Goal: Task Accomplishment & Management: Manage account settings

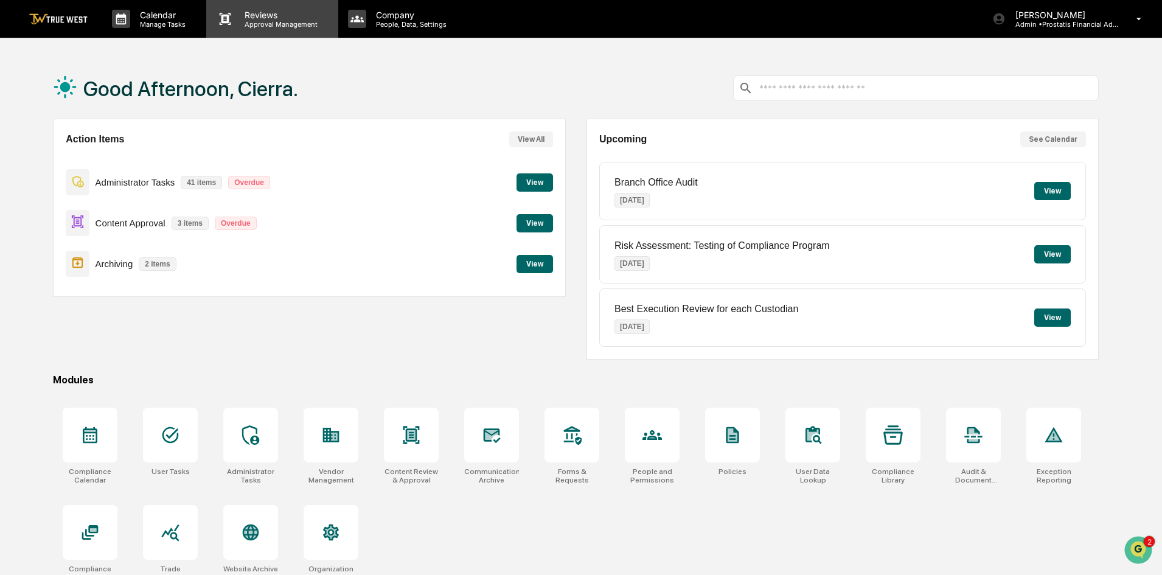
click at [250, 24] on p "Approval Management" at bounding box center [279, 24] width 89 height 9
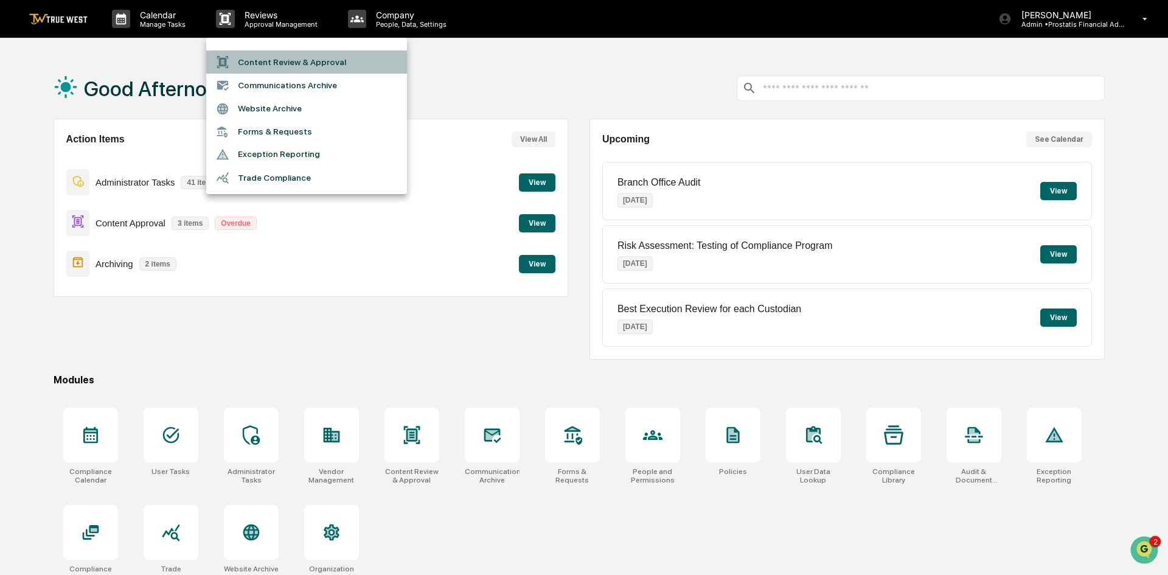
click at [263, 61] on li "Content Review & Approval" at bounding box center [306, 62] width 201 height 23
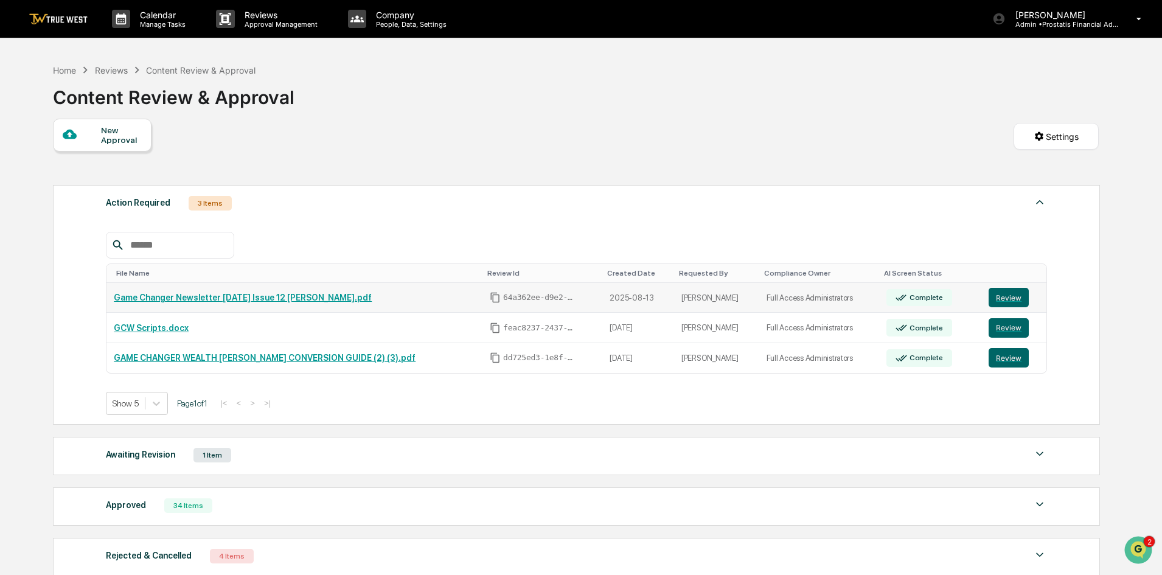
click at [233, 293] on link "Game Changer Newsletter August 15 2025 Issue 12 ASHLEY.pdf" at bounding box center [243, 298] width 258 height 10
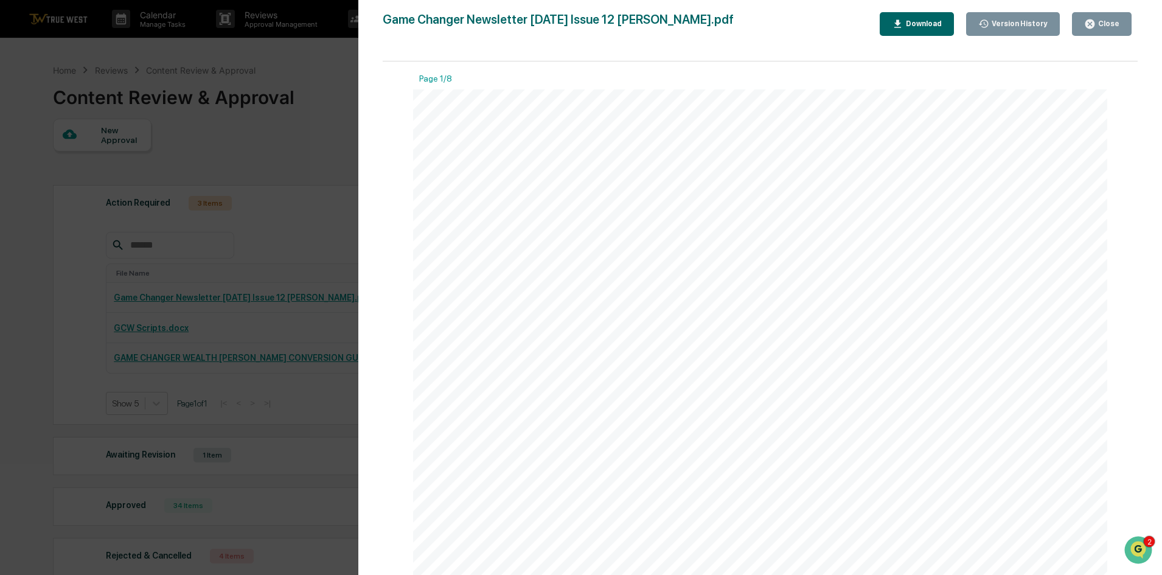
click at [1092, 11] on div "Version History 08/13/2025, 06:55 PM Cierra Alderson Game Changer Newsletter Au…" at bounding box center [760, 299] width 805 height 599
click at [1113, 26] on div "Close" at bounding box center [1108, 23] width 24 height 9
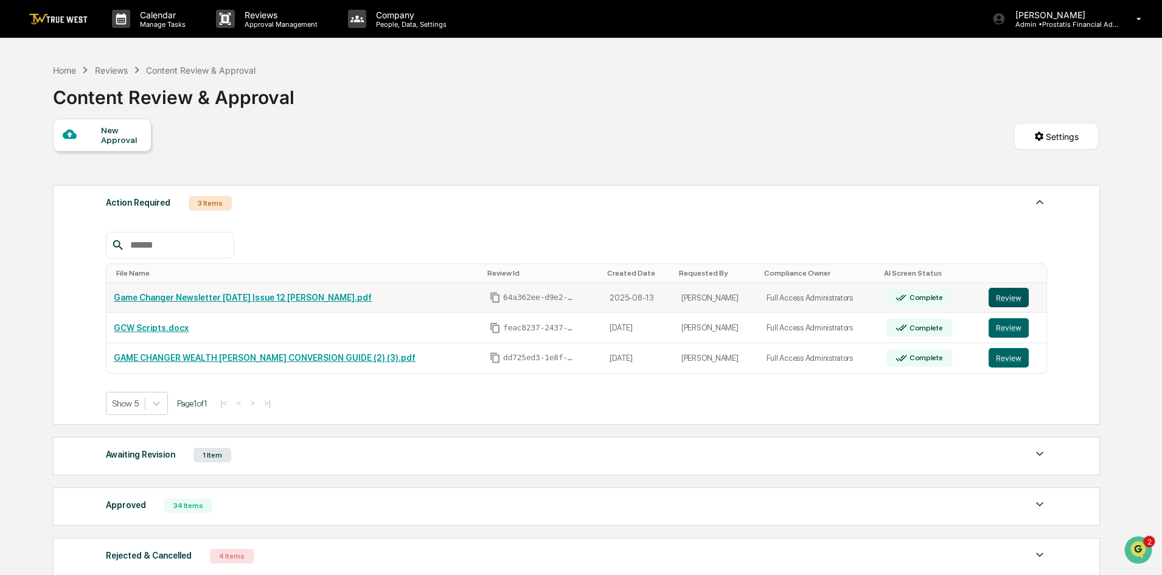
click at [1012, 298] on button "Review" at bounding box center [1009, 297] width 40 height 19
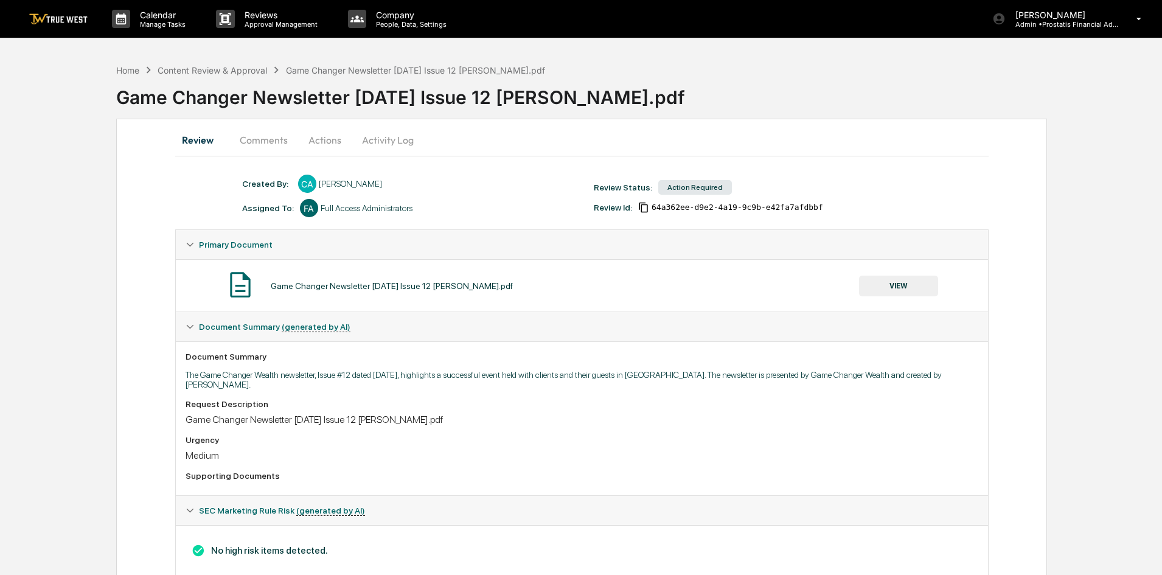
click at [318, 138] on button "Actions" at bounding box center [325, 139] width 55 height 29
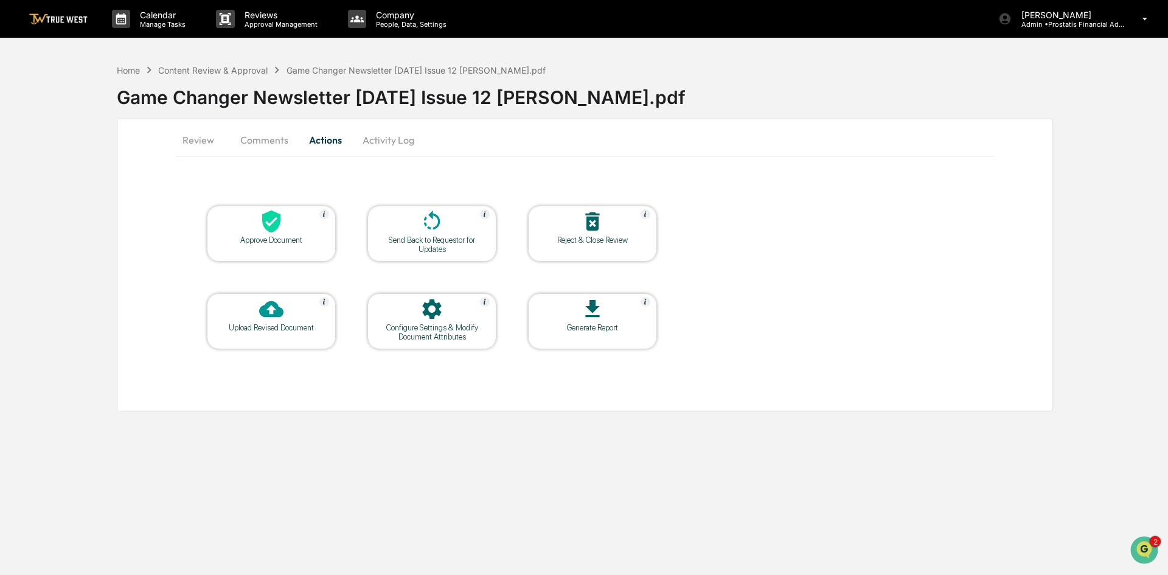
click at [296, 226] on div at bounding box center [272, 222] width 122 height 26
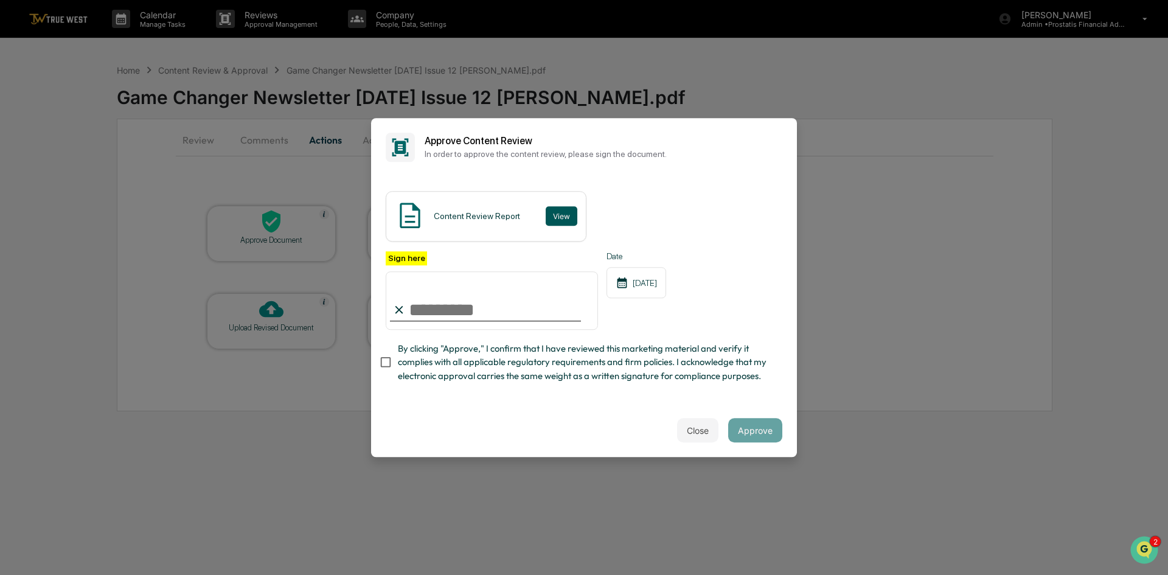
click at [557, 216] on button "View" at bounding box center [562, 215] width 32 height 19
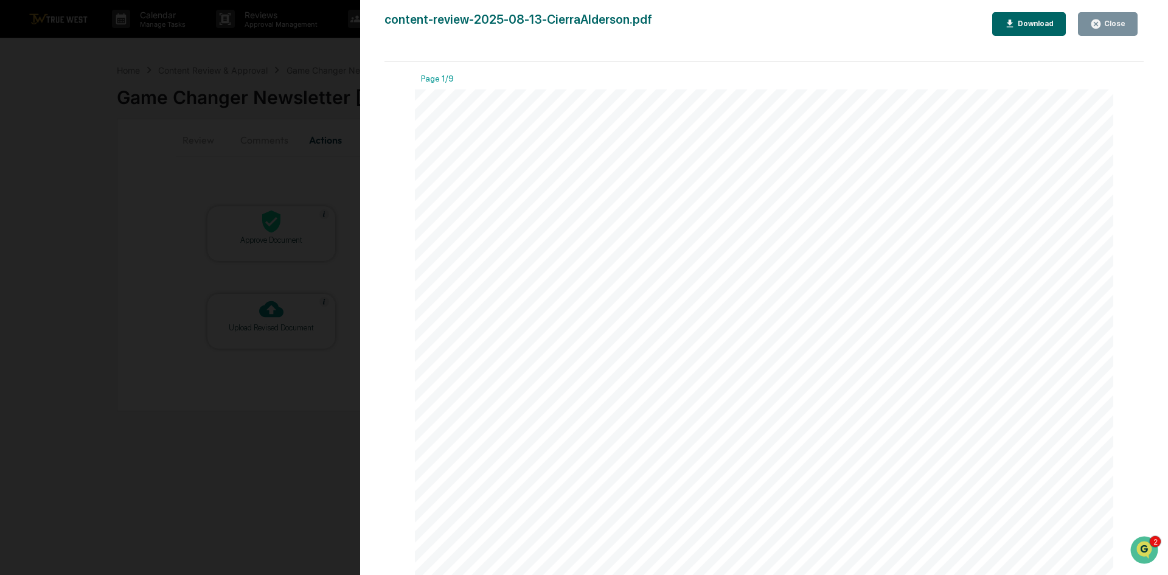
click at [1109, 23] on div "Close" at bounding box center [1114, 23] width 24 height 9
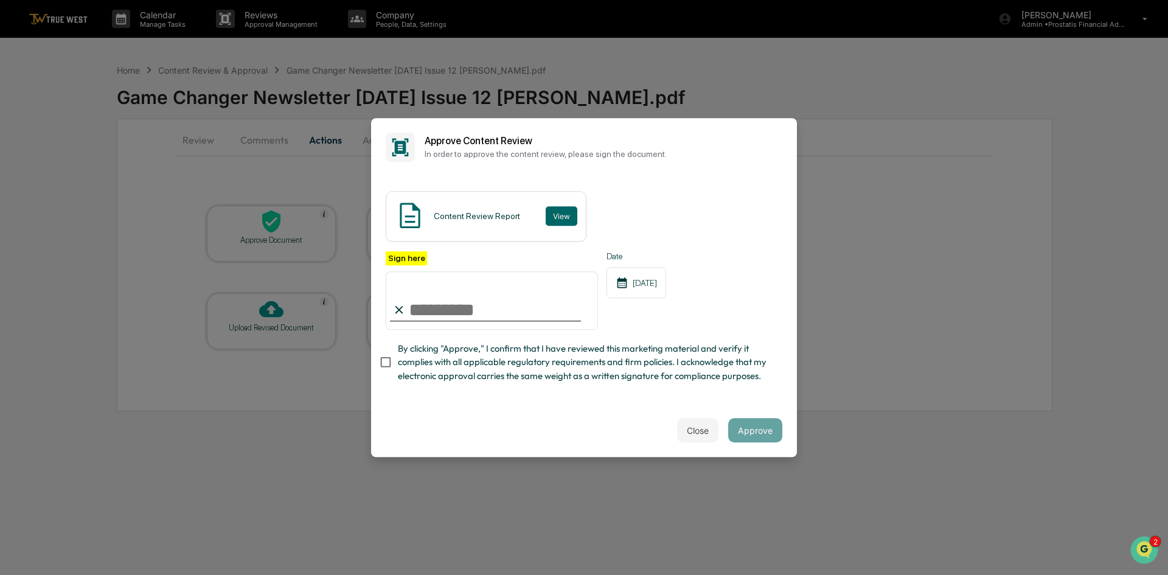
click at [467, 305] on input "Sign here" at bounding box center [492, 300] width 212 height 58
click at [427, 313] on input "Sign here" at bounding box center [492, 300] width 212 height 58
type input "**********"
click at [750, 436] on button "Approve" at bounding box center [755, 430] width 54 height 24
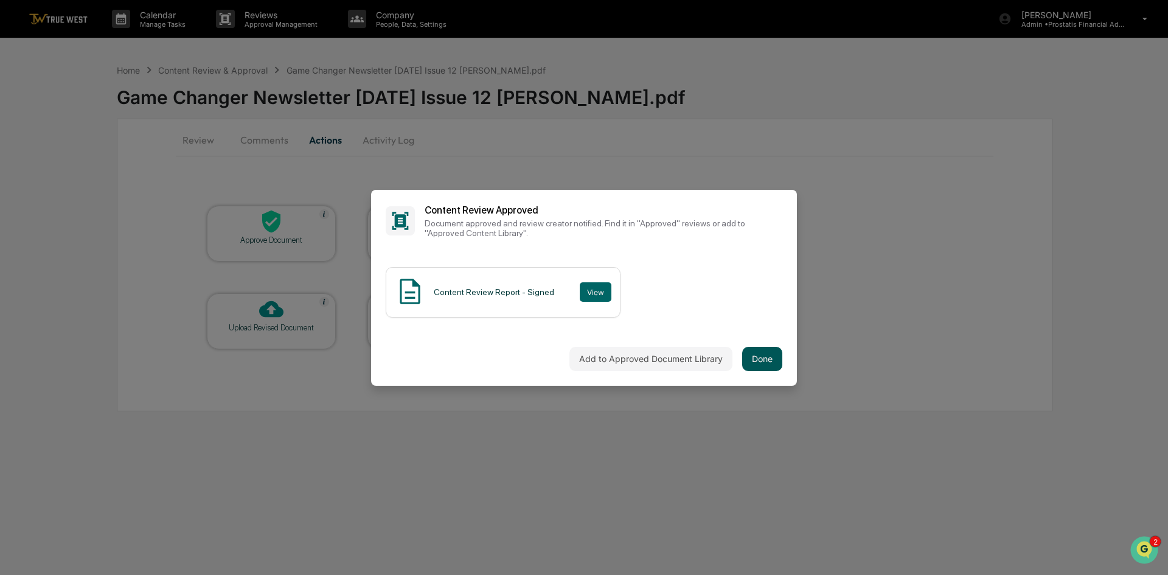
click at [768, 361] on button "Done" at bounding box center [762, 359] width 40 height 24
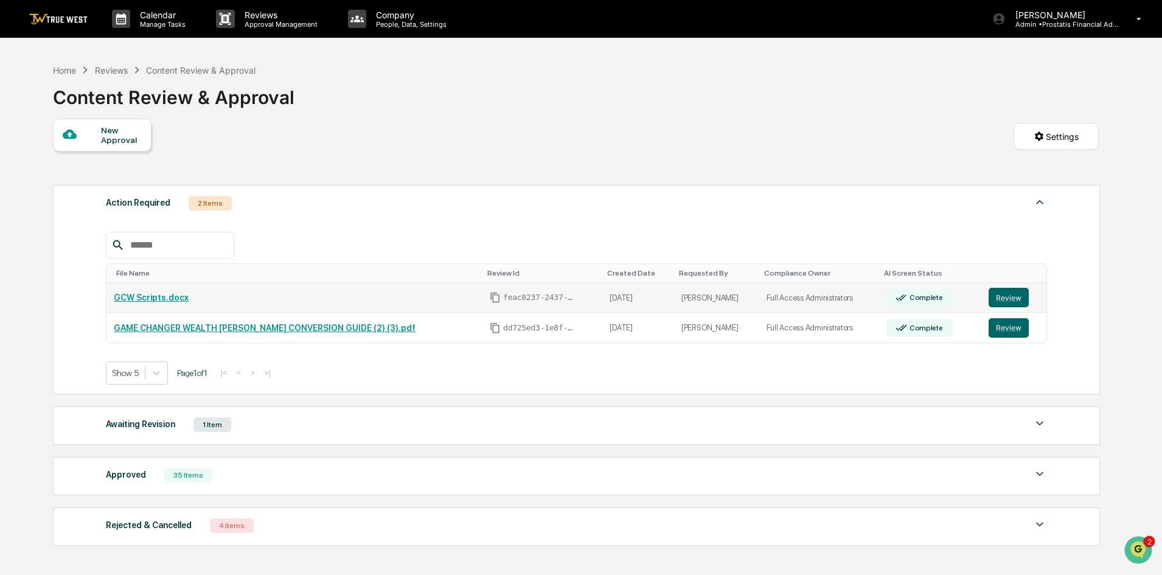
click at [167, 297] on link "GCW Scripts.docx" at bounding box center [151, 298] width 75 height 10
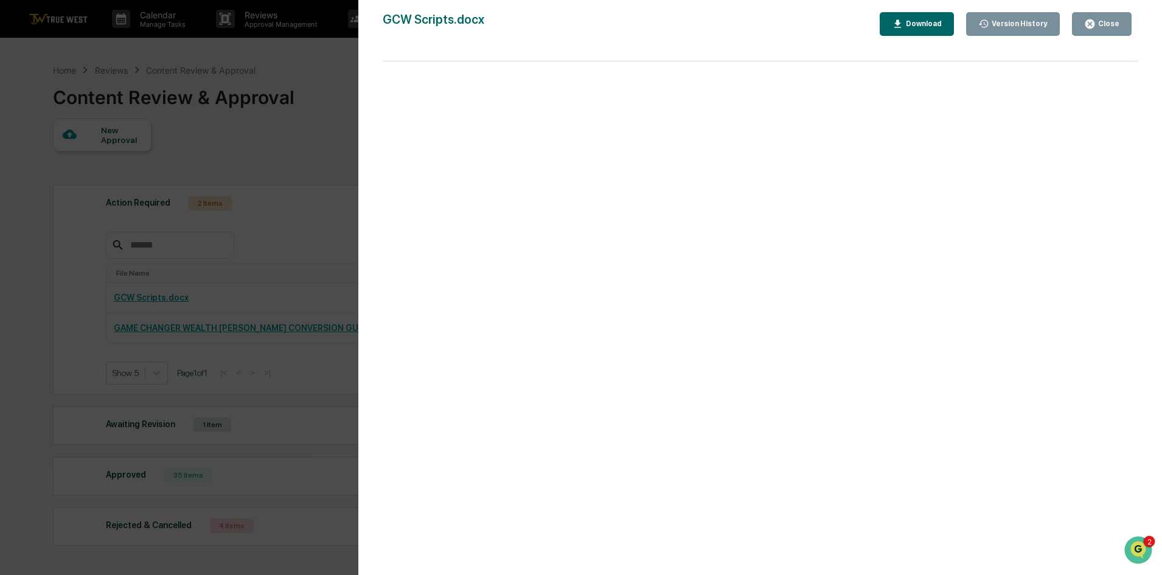
click at [1102, 23] on div "Close" at bounding box center [1108, 23] width 24 height 9
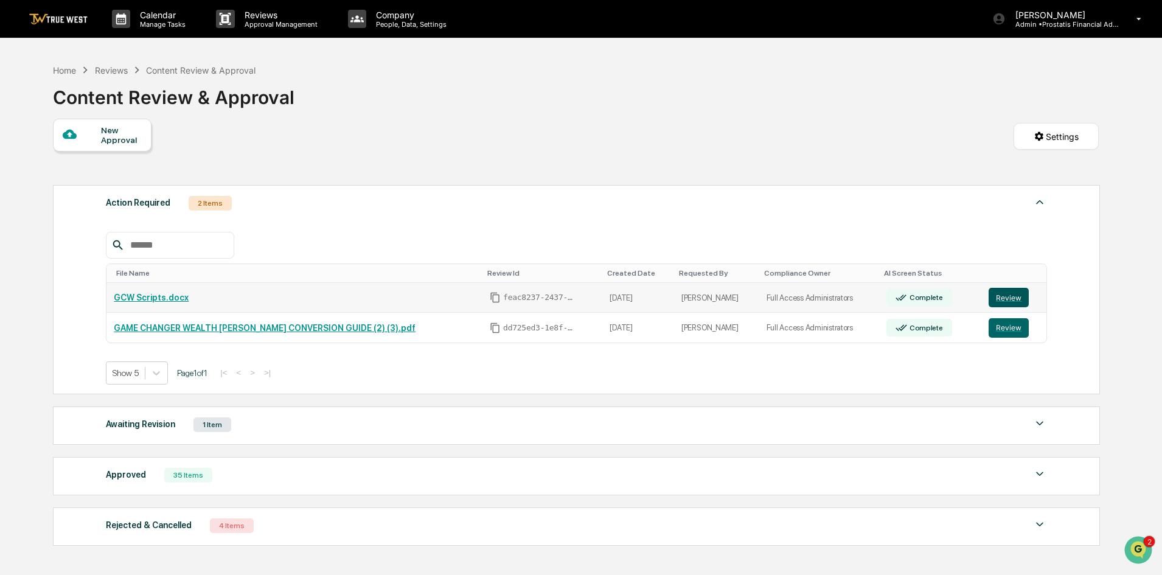
click at [1005, 296] on button "Review" at bounding box center [1009, 297] width 40 height 19
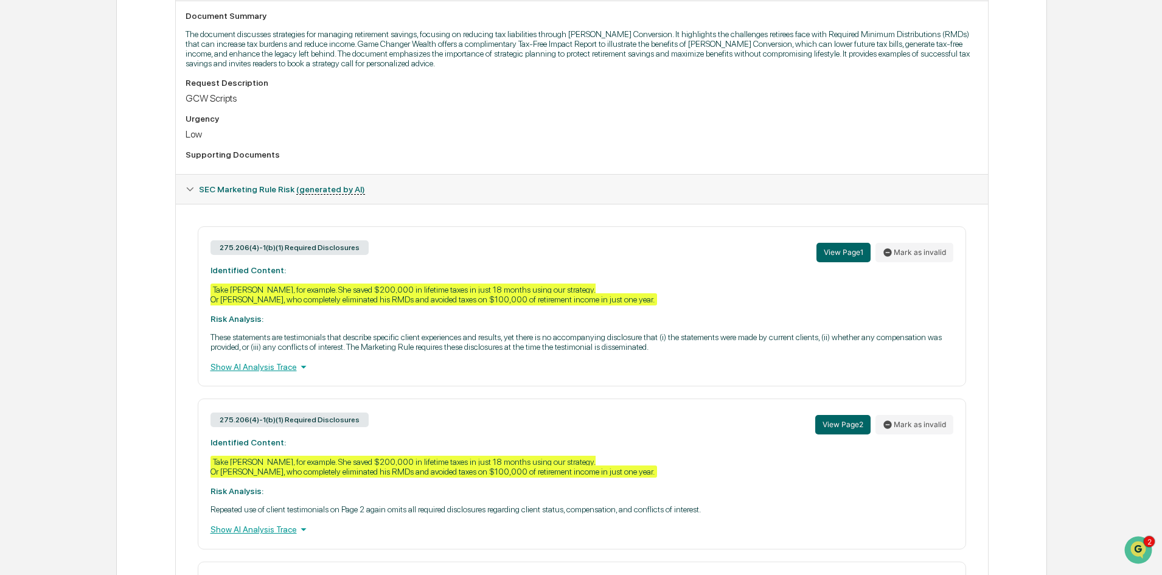
scroll to position [304, 0]
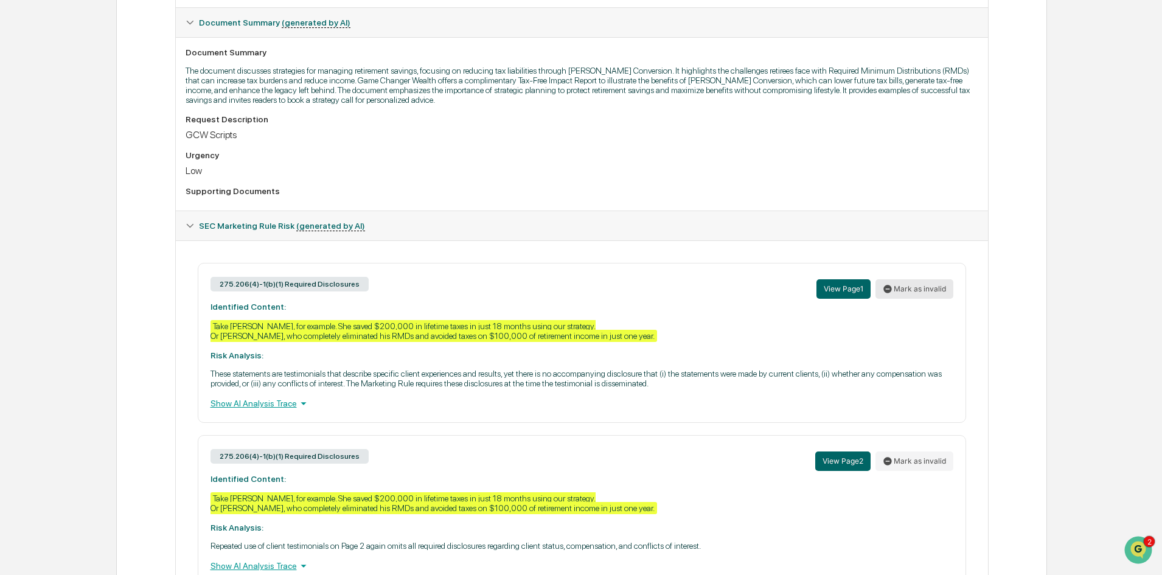
click at [915, 290] on button "Mark as invalid" at bounding box center [915, 288] width 78 height 19
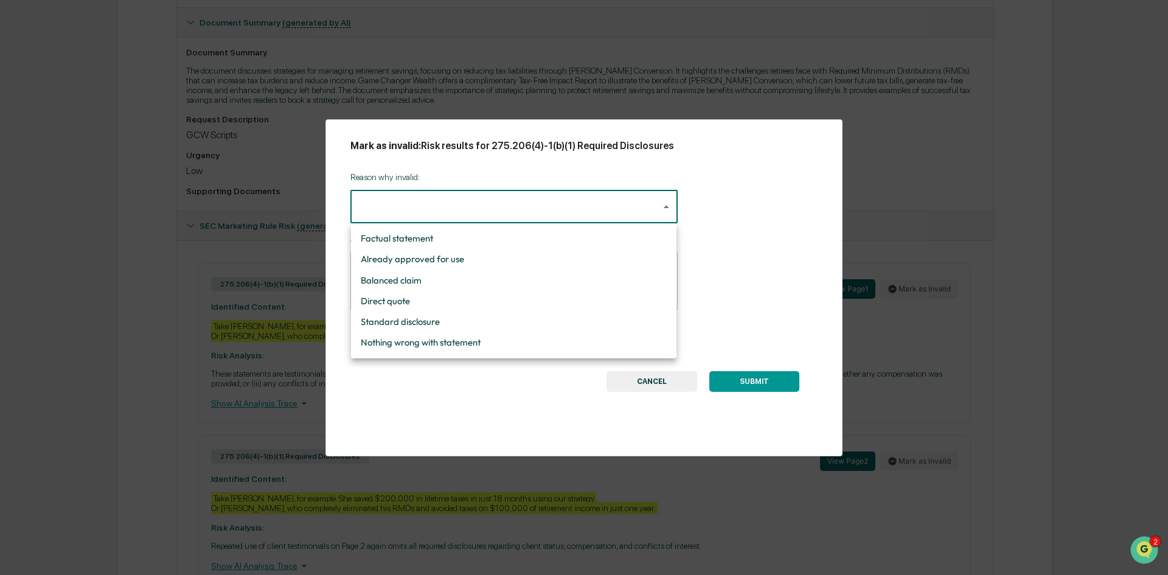
click at [664, 382] on div at bounding box center [584, 287] width 1168 height 575
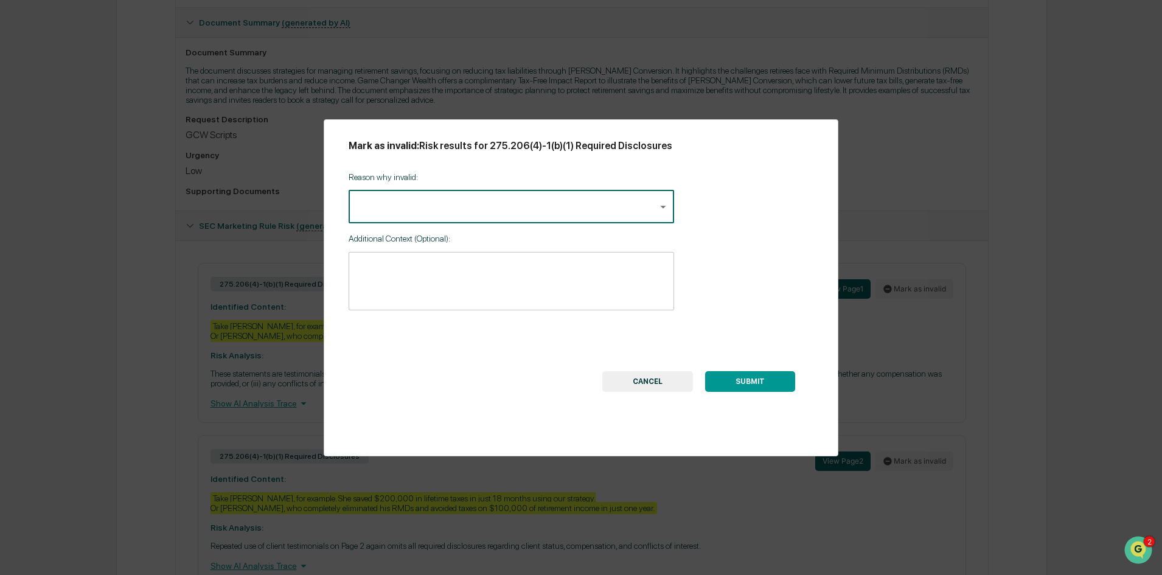
click at [652, 384] on button "CANCEL" at bounding box center [647, 381] width 91 height 21
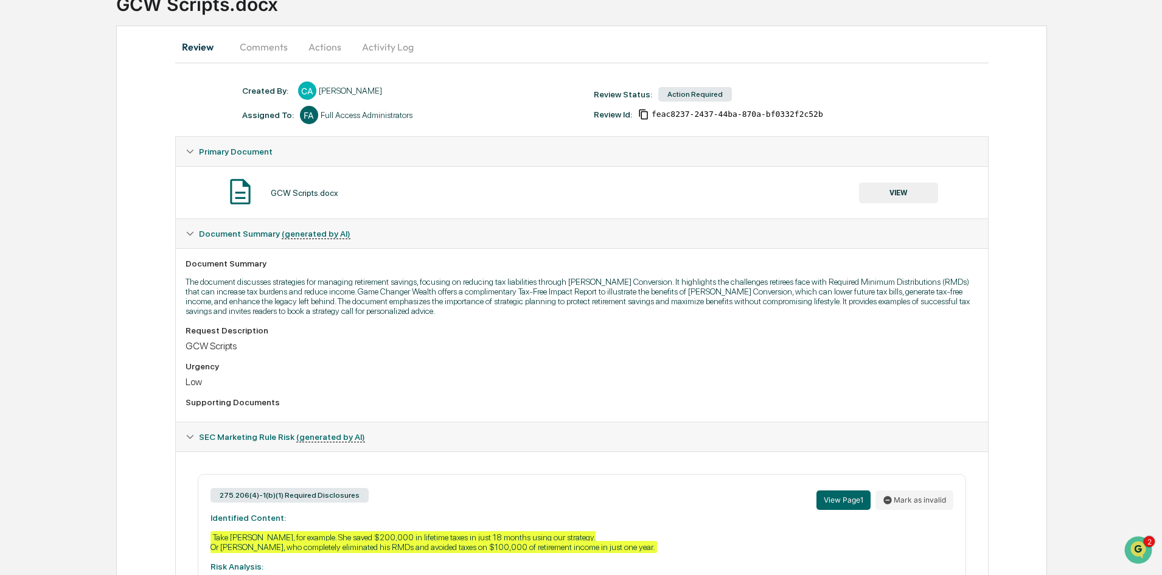
scroll to position [0, 0]
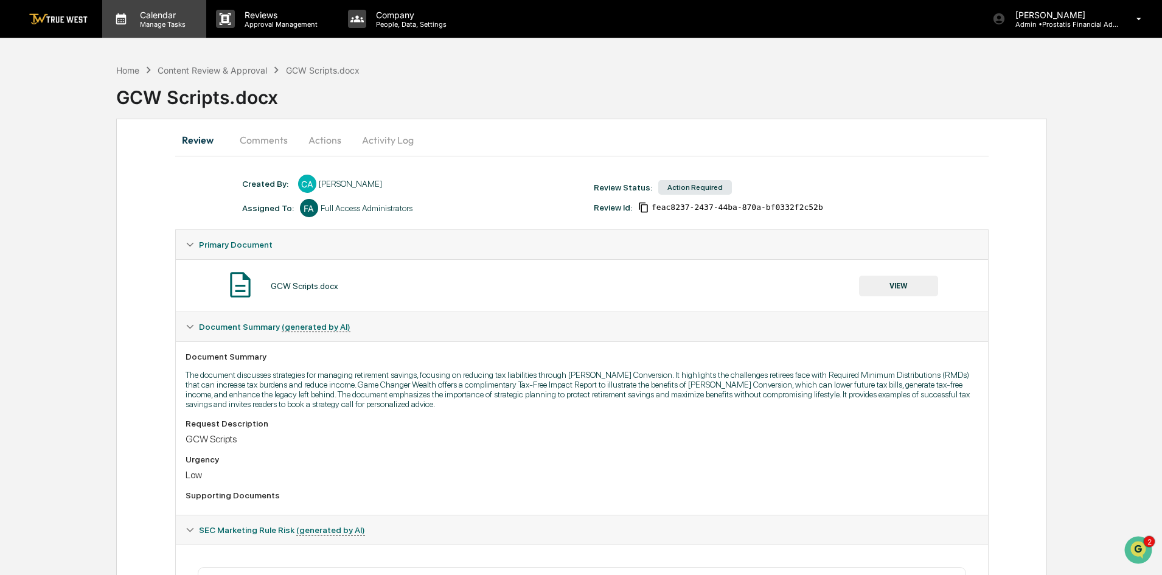
click at [151, 16] on p "Calendar" at bounding box center [160, 15] width 61 height 10
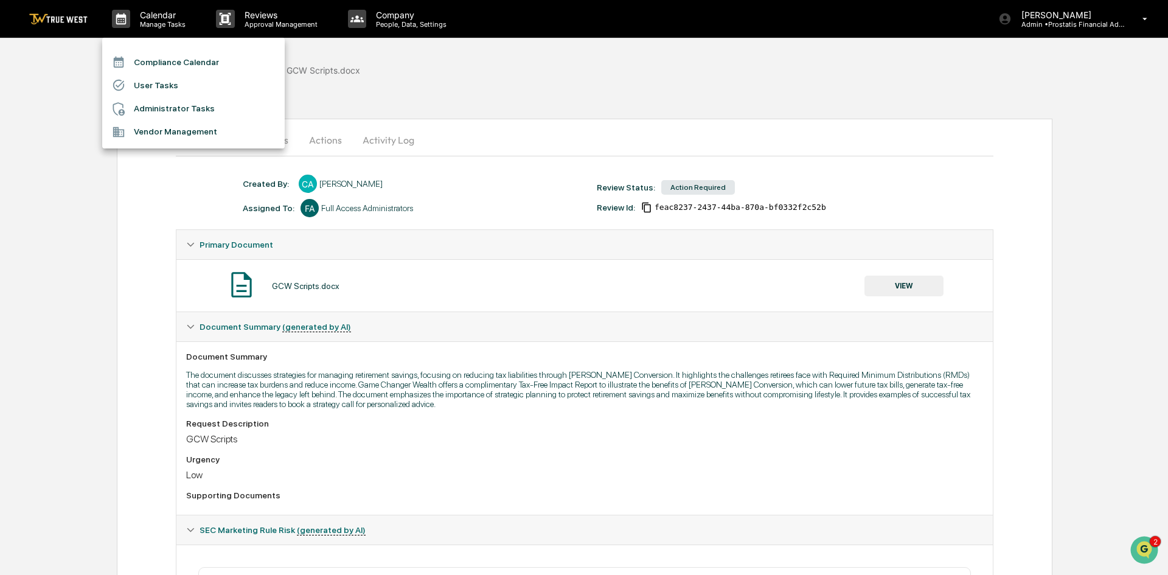
click at [158, 85] on li "User Tasks" at bounding box center [193, 85] width 183 height 23
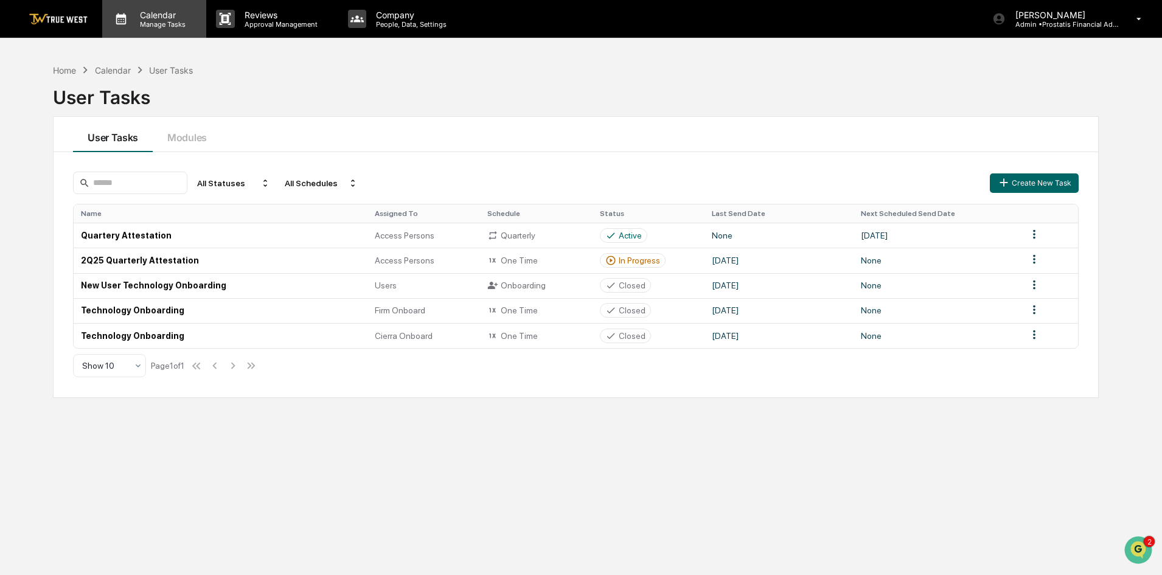
click at [154, 17] on p "Calendar" at bounding box center [160, 15] width 61 height 10
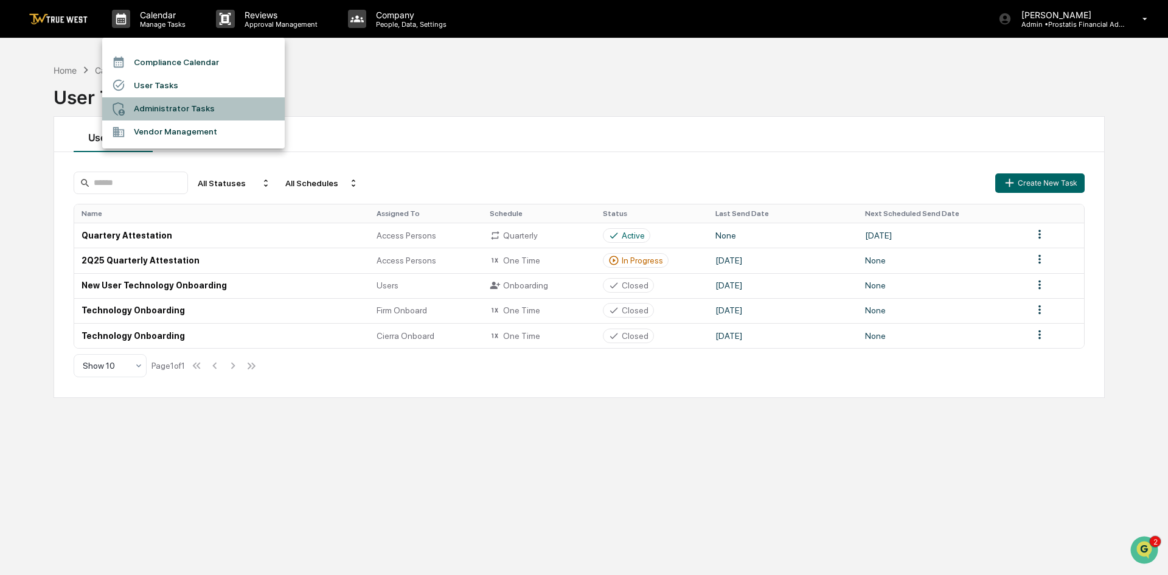
click at [152, 107] on li "Administrator Tasks" at bounding box center [193, 108] width 183 height 23
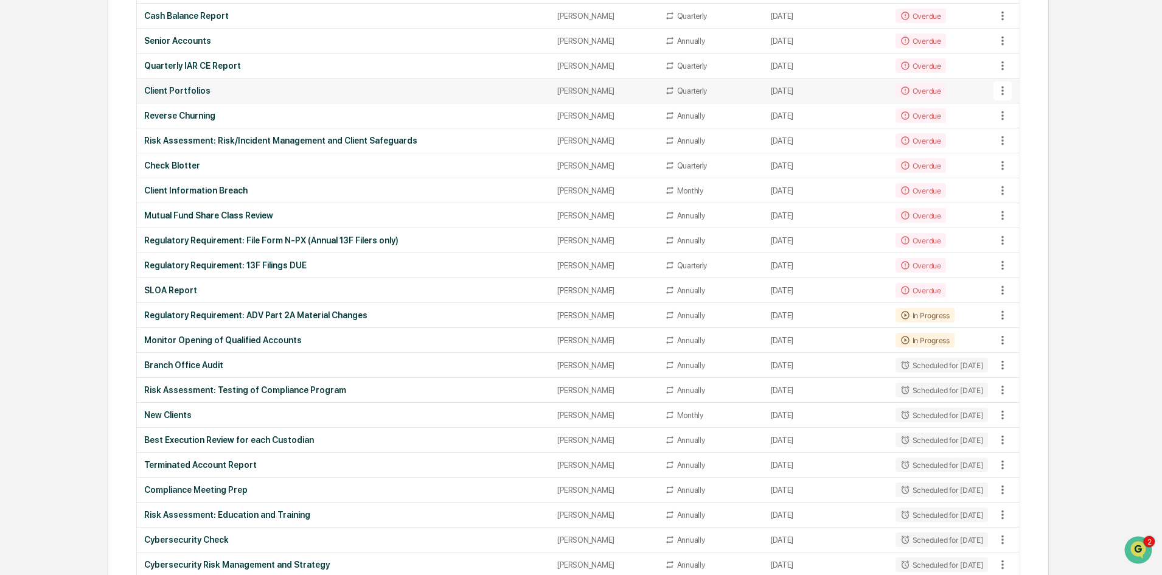
scroll to position [609, 0]
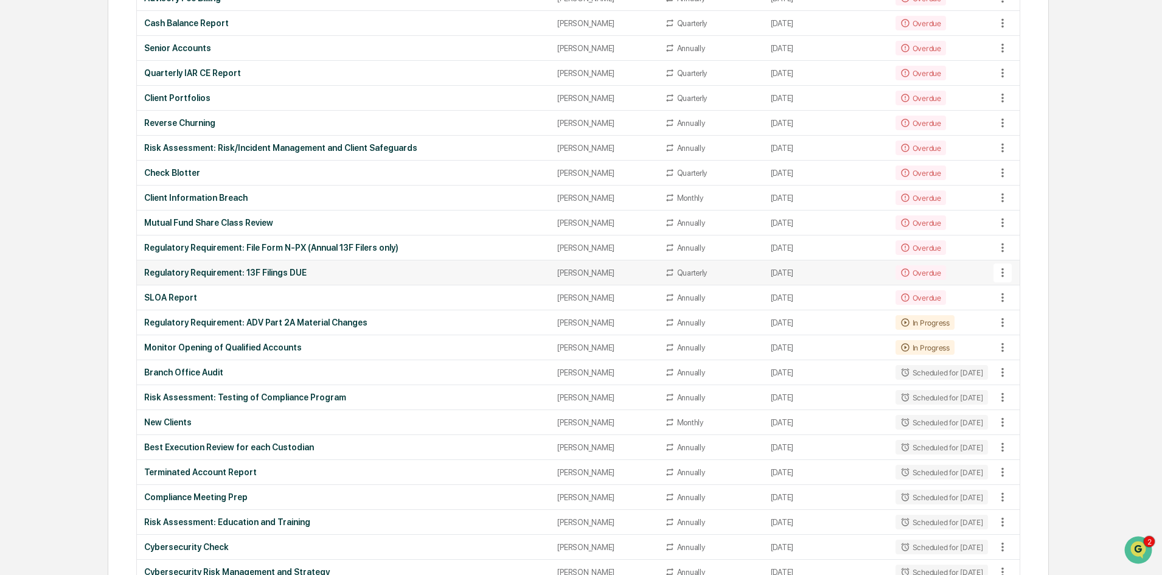
click at [1007, 273] on icon at bounding box center [1002, 272] width 13 height 13
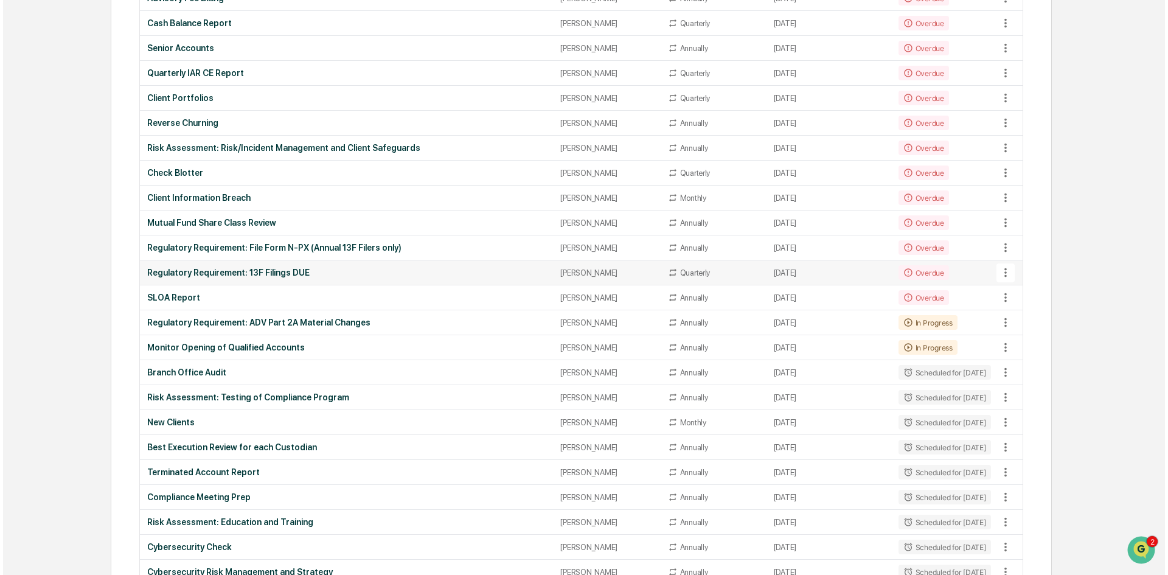
scroll to position [609, 0]
click at [204, 273] on div at bounding box center [584, 287] width 1168 height 575
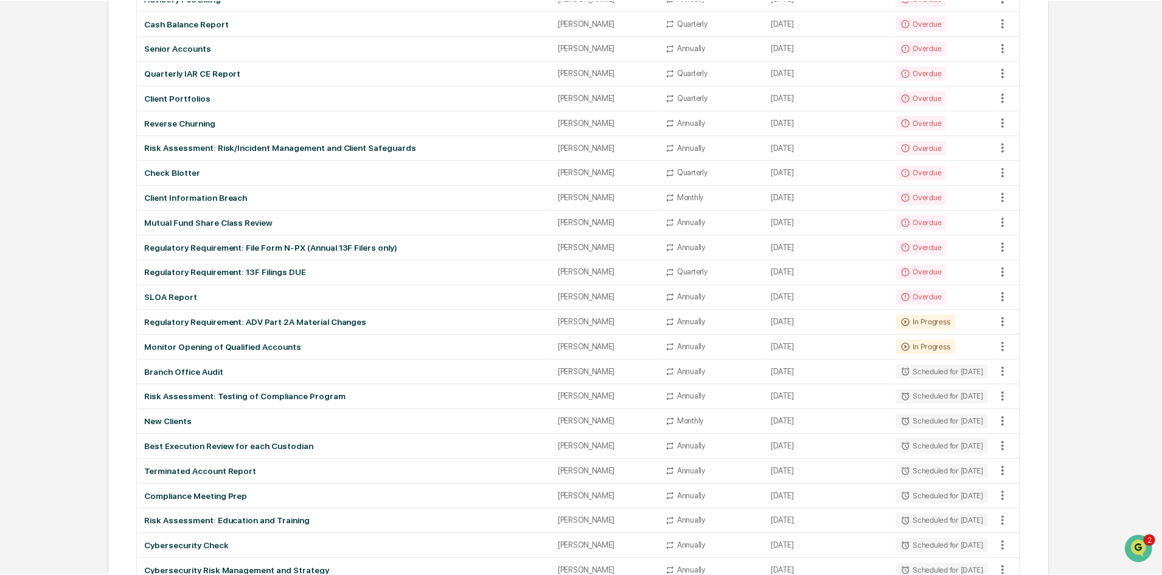
scroll to position [609, 0]
click at [900, 272] on div "Overdue" at bounding box center [921, 272] width 51 height 15
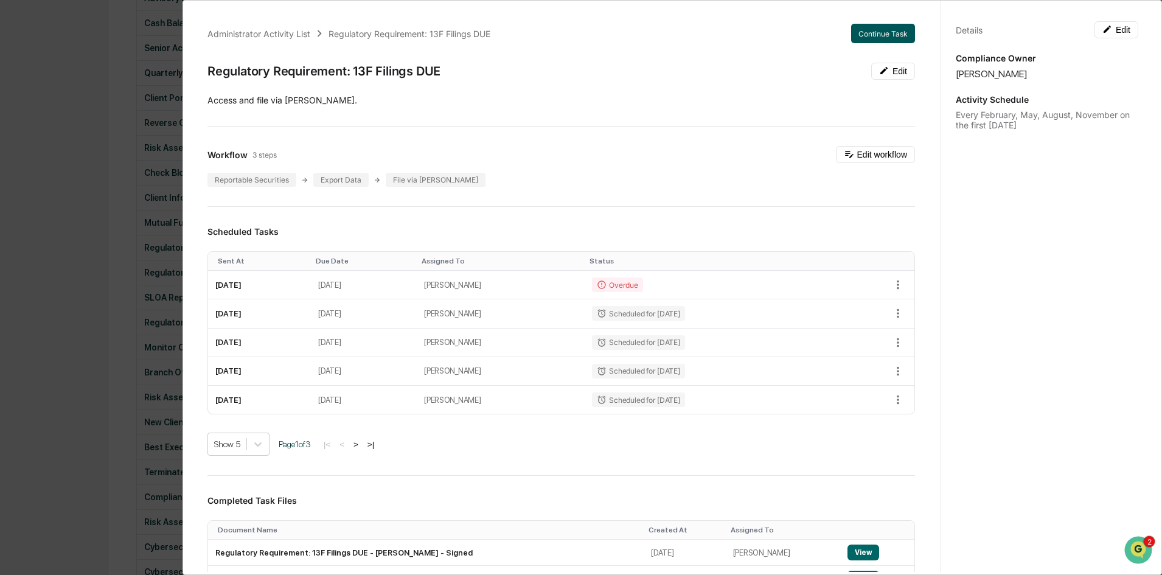
click at [871, 36] on button "Continue Task" at bounding box center [883, 33] width 64 height 19
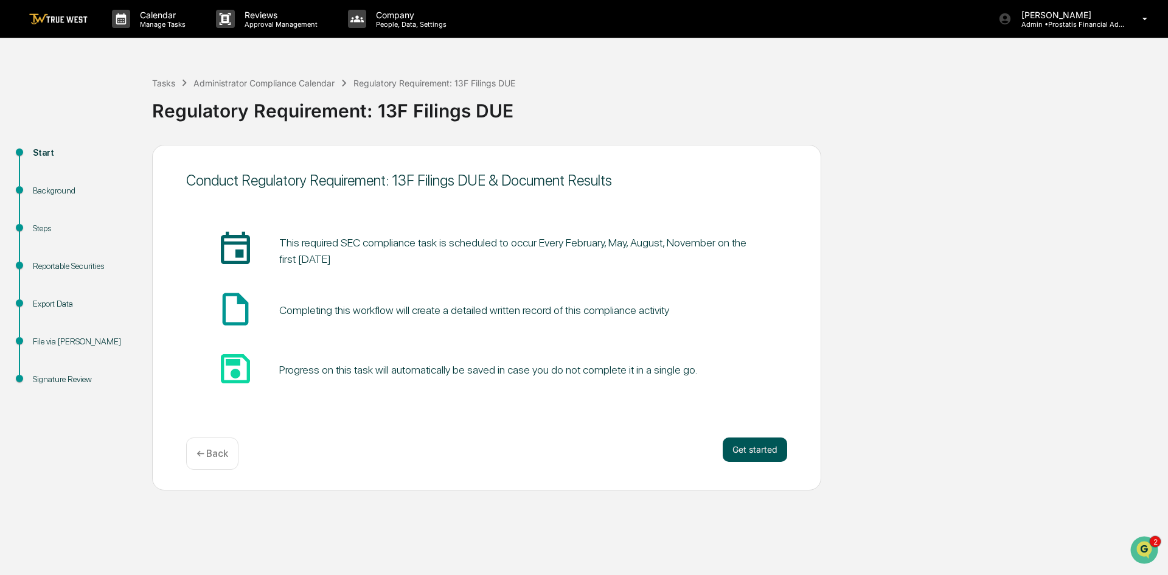
click at [744, 451] on button "Get started" at bounding box center [755, 450] width 65 height 24
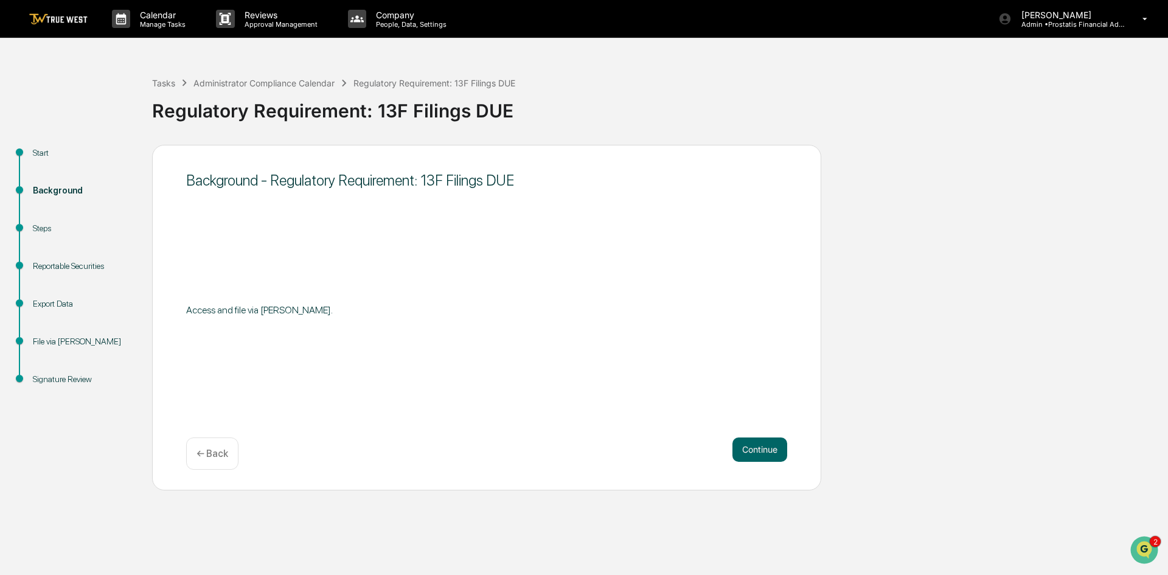
click at [216, 458] on p "← Back" at bounding box center [213, 454] width 32 height 12
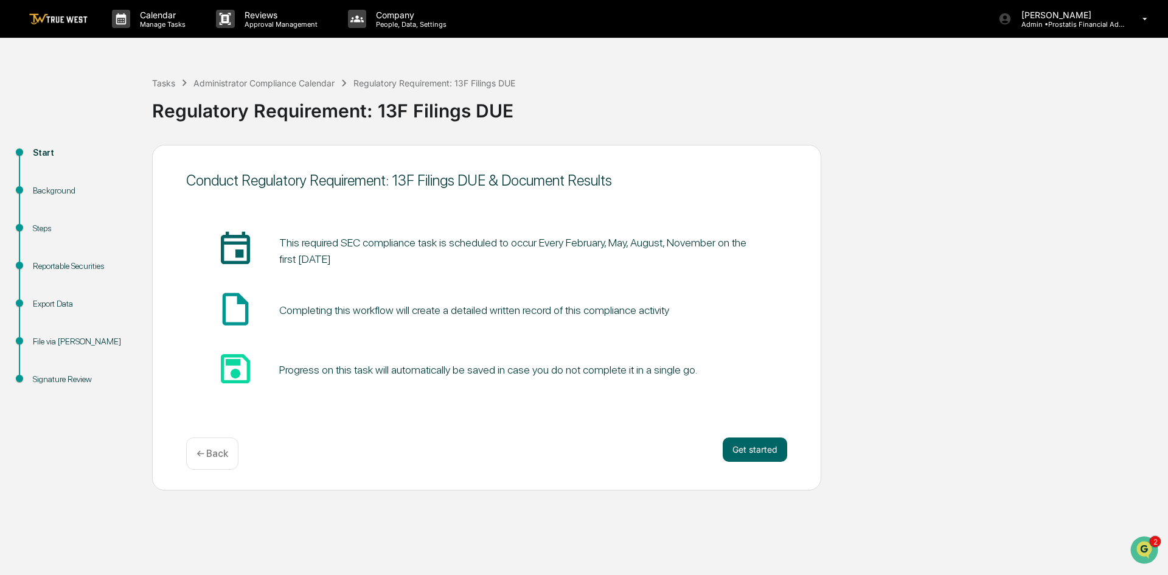
click at [216, 458] on p "← Back" at bounding box center [213, 454] width 32 height 12
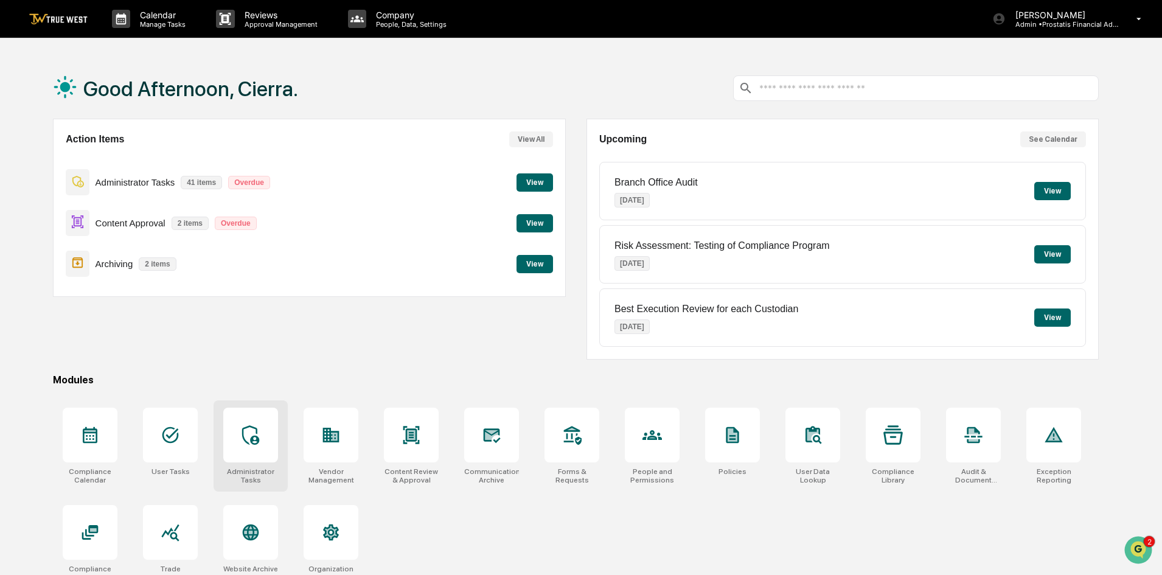
click at [254, 433] on icon at bounding box center [250, 434] width 19 height 19
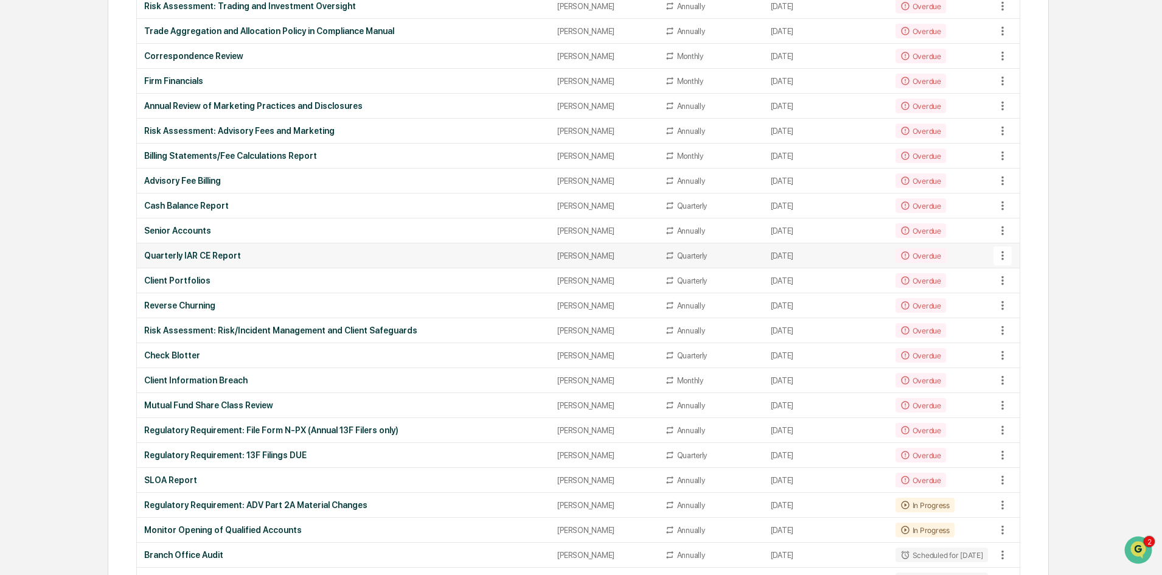
scroll to position [487, 0]
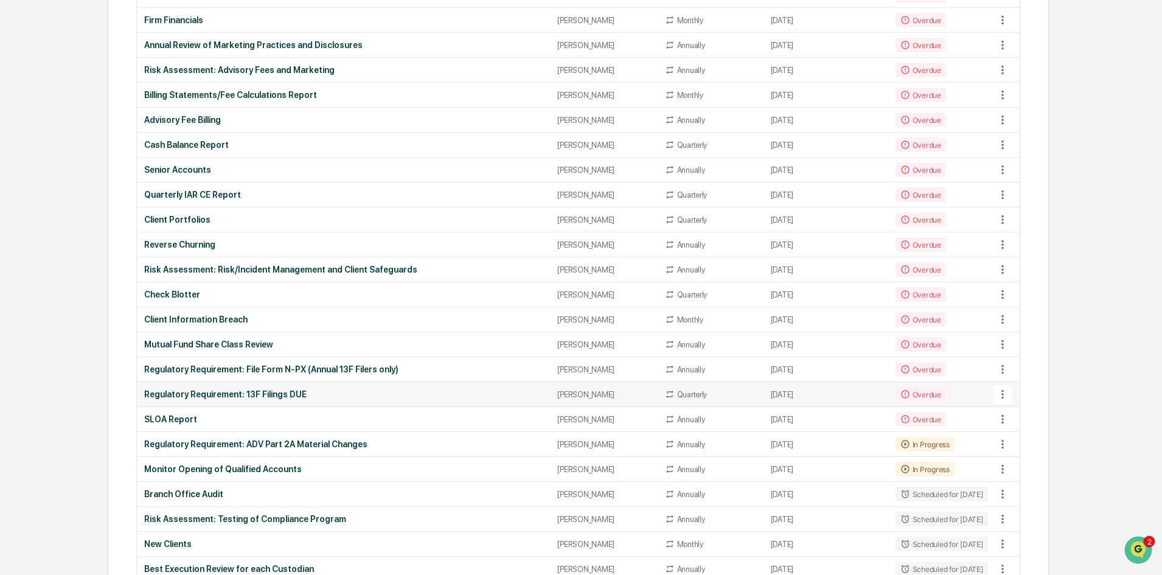
click at [901, 396] on icon at bounding box center [906, 394] width 10 height 10
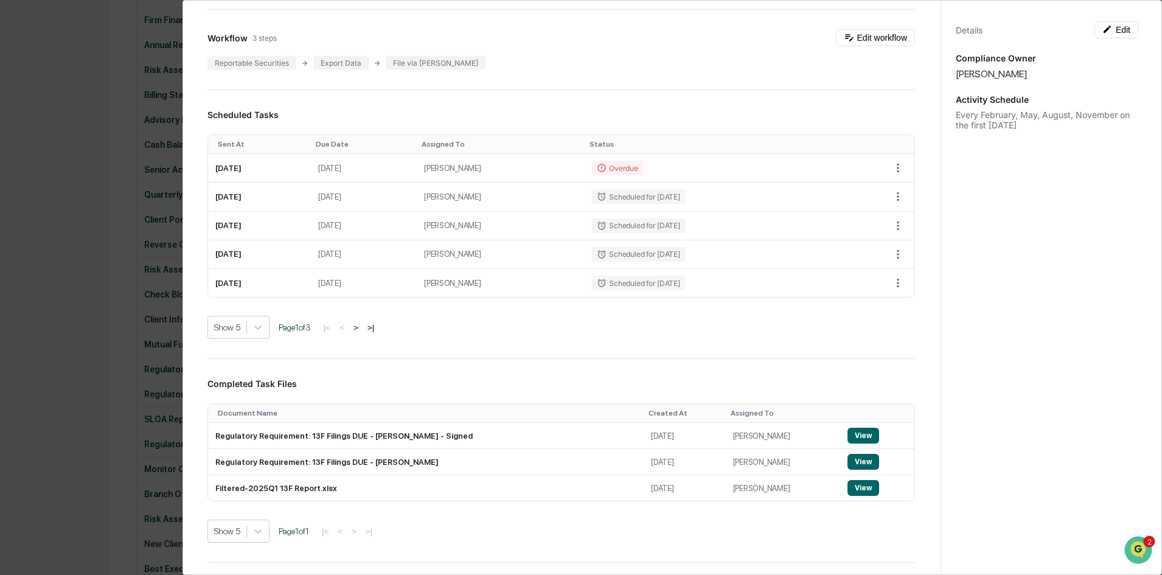
scroll to position [122, 0]
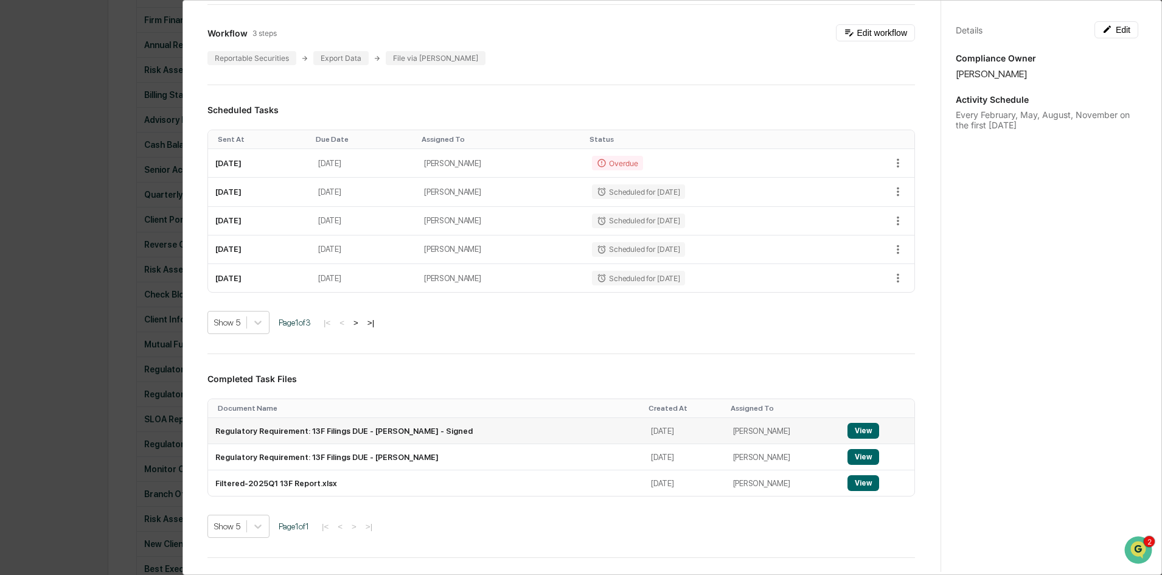
click at [853, 433] on button "View" at bounding box center [864, 431] width 32 height 16
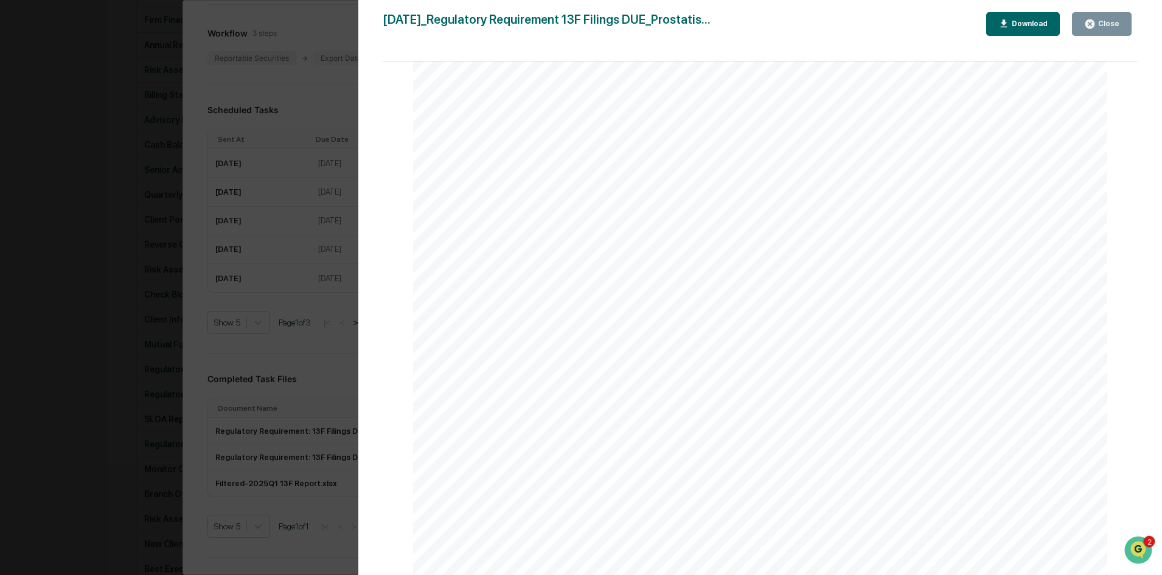
scroll to position [0, 0]
click at [1109, 23] on div "Close" at bounding box center [1108, 23] width 24 height 9
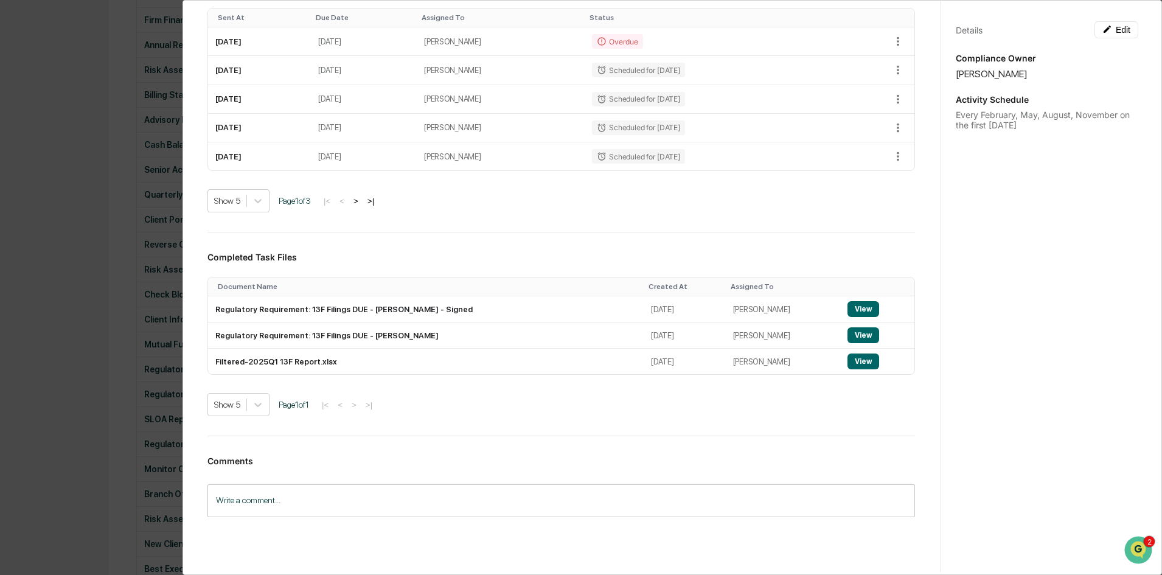
scroll to position [281, 0]
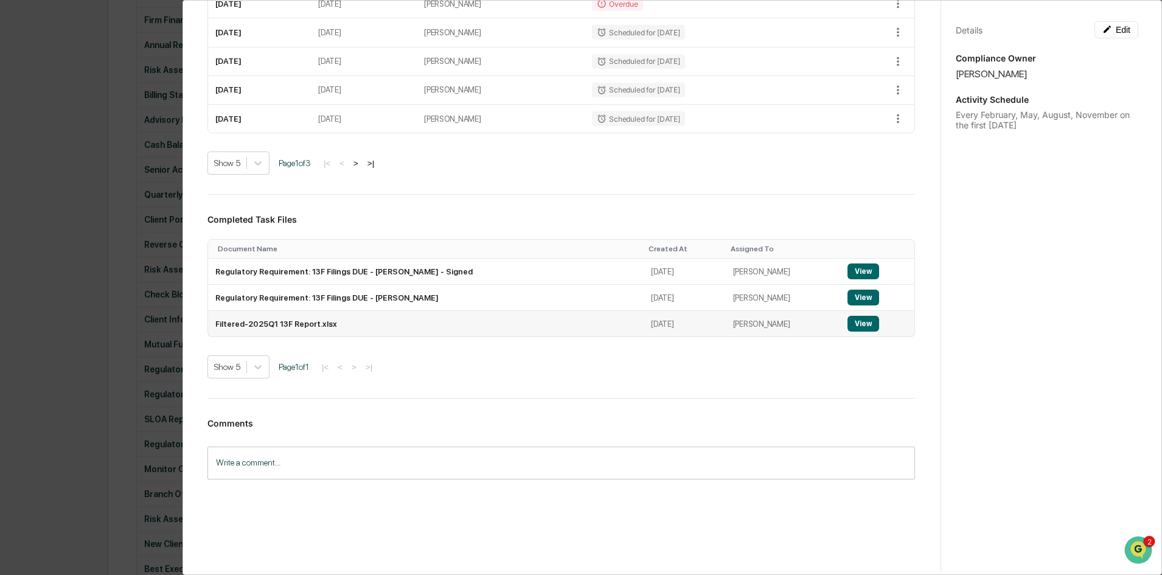
click at [849, 327] on button "View" at bounding box center [864, 324] width 32 height 16
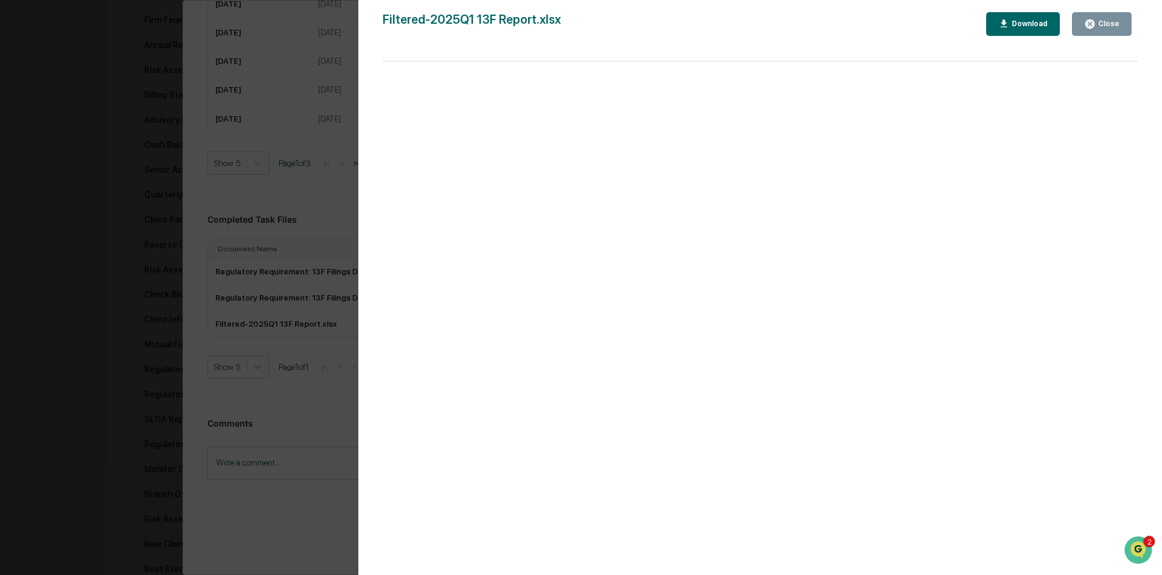
click at [1105, 27] on div "Close" at bounding box center [1108, 23] width 24 height 9
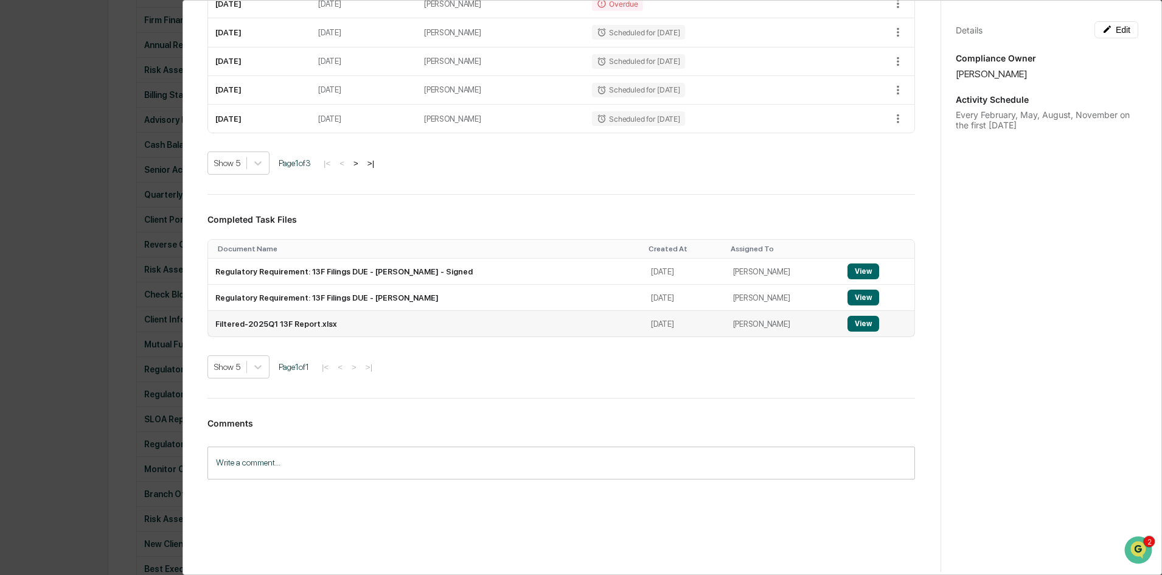
click at [850, 321] on button "View" at bounding box center [864, 324] width 32 height 16
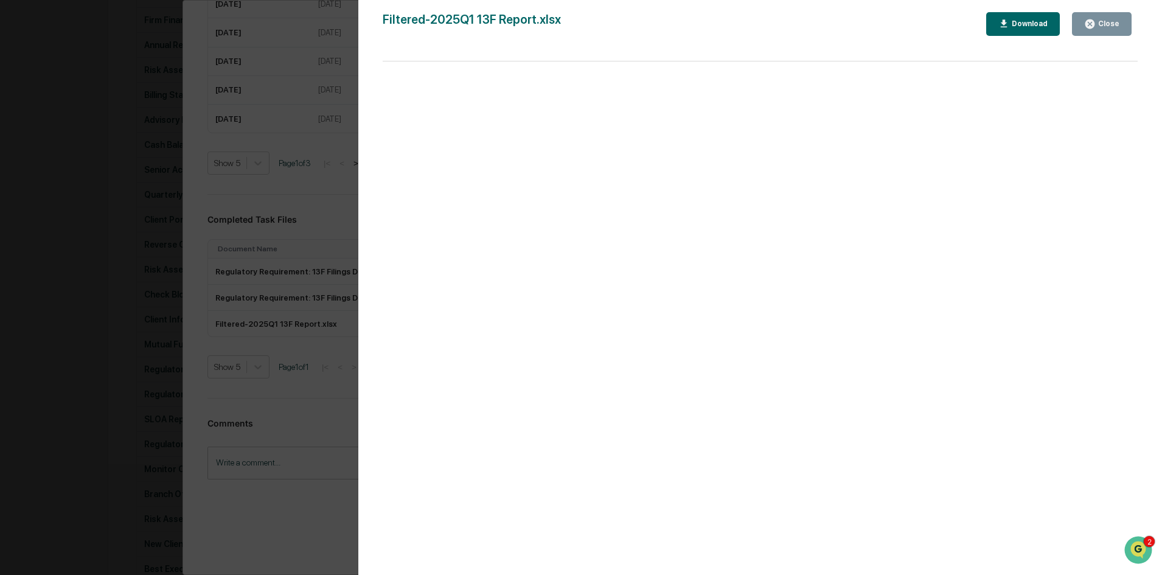
scroll to position [426, 0]
click at [1102, 24] on div "Close" at bounding box center [1108, 23] width 24 height 9
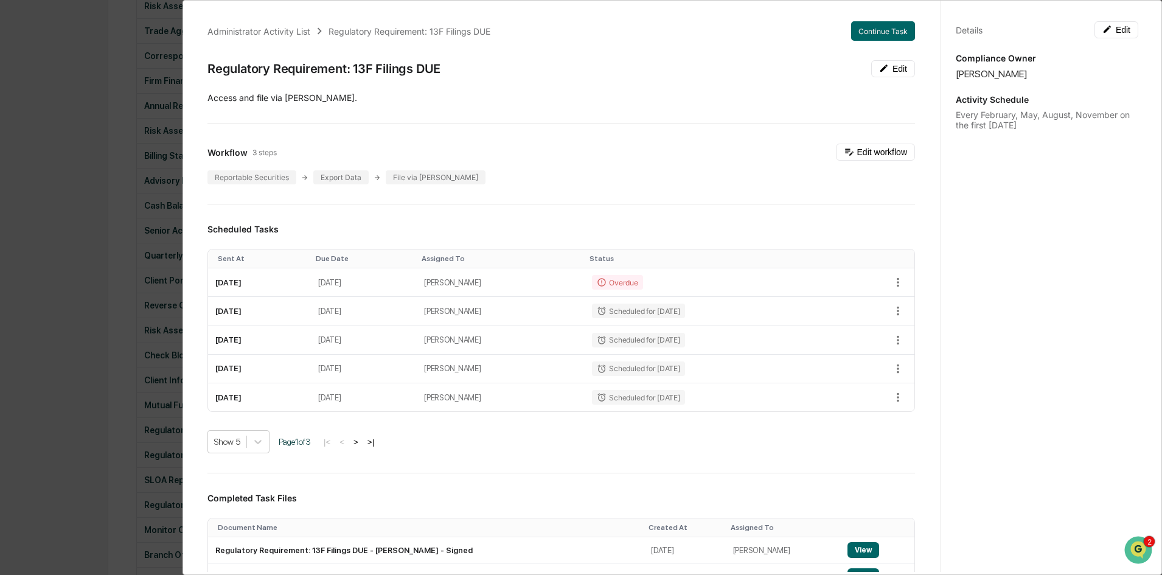
scroll to position [0, 0]
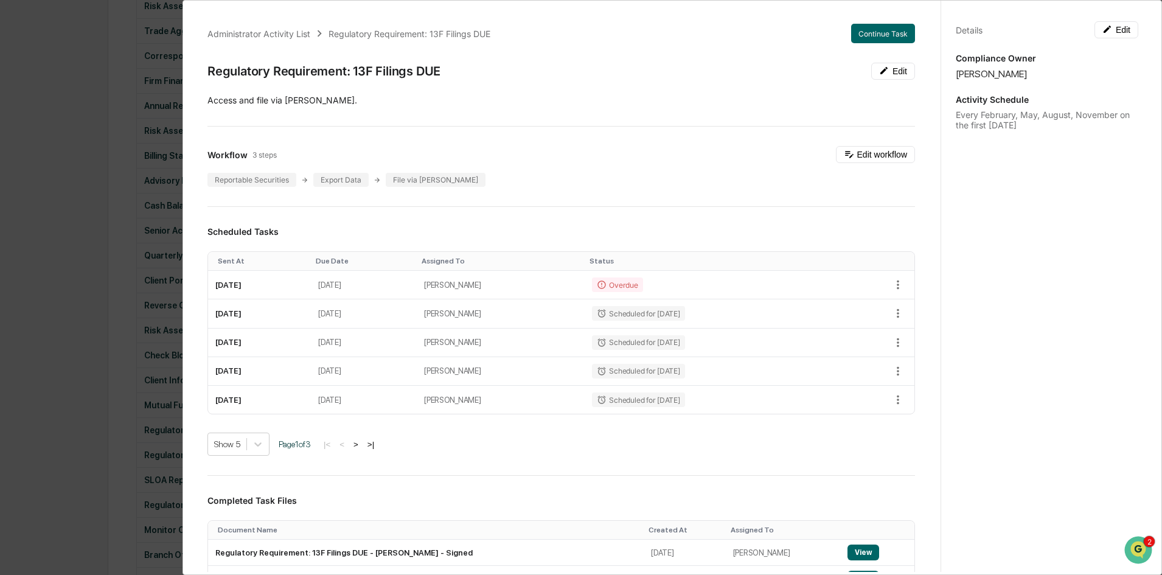
click at [98, 292] on div "Administrator Activity List Regulatory Requirement: 13F Filings DUE Continue Ta…" at bounding box center [581, 287] width 1162 height 575
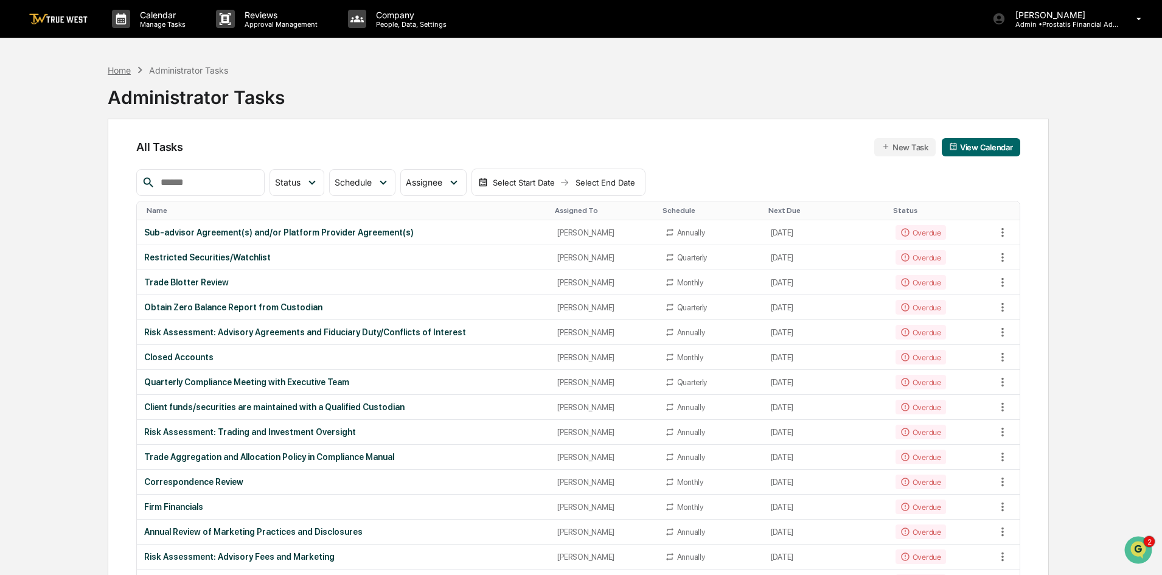
click at [113, 69] on div "Home" at bounding box center [119, 70] width 23 height 10
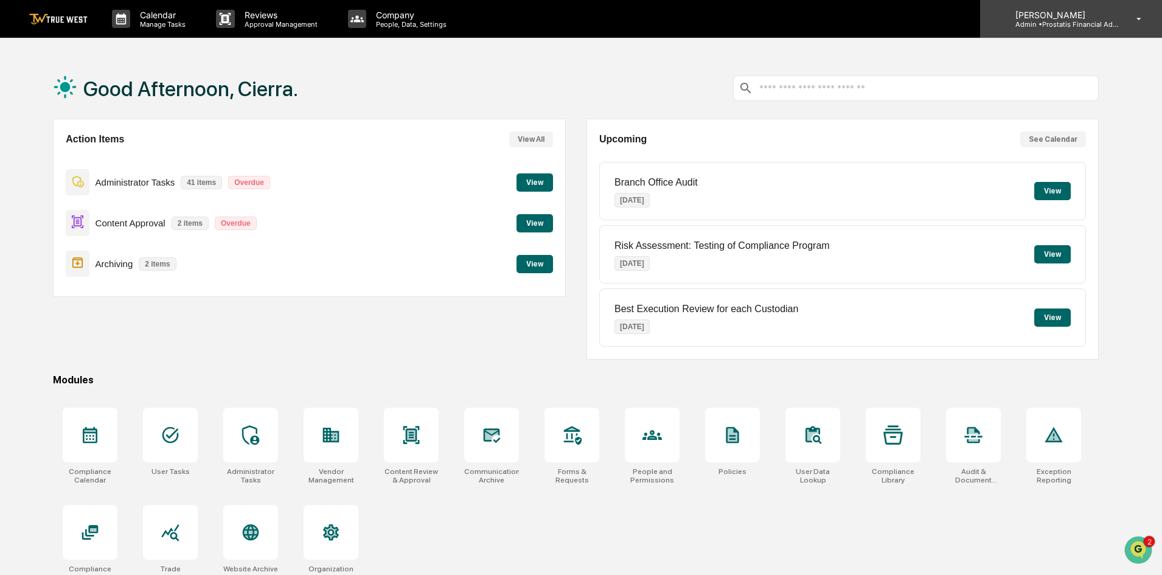
click at [1049, 32] on div "[PERSON_NAME] Admin • Prostatis Financial Advisors" at bounding box center [1071, 19] width 182 height 38
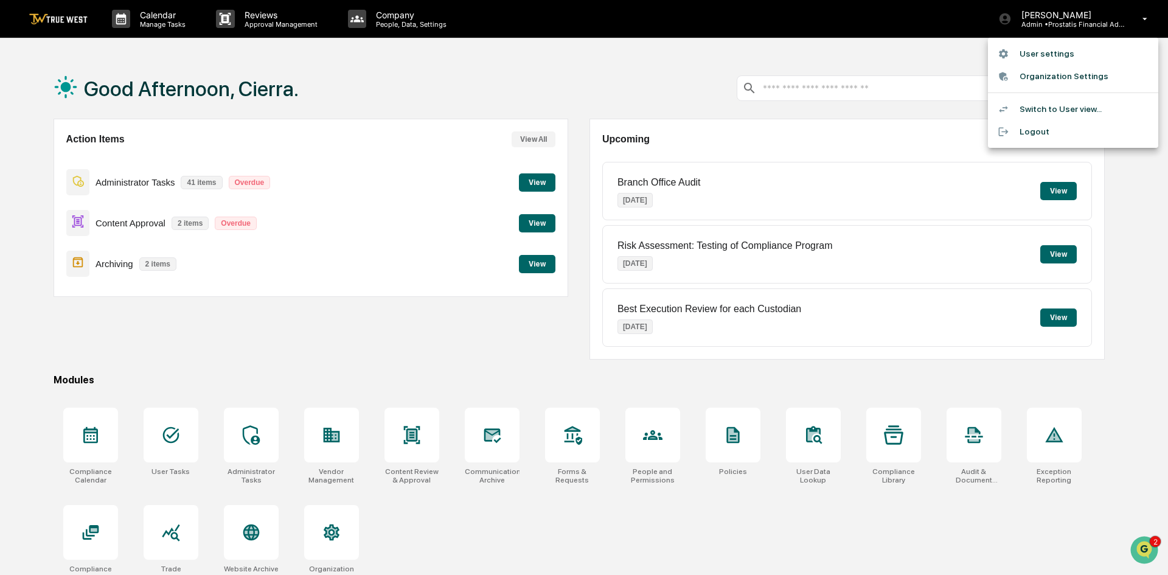
click at [1033, 127] on li "Logout" at bounding box center [1073, 131] width 170 height 23
